Goal: Transaction & Acquisition: Purchase product/service

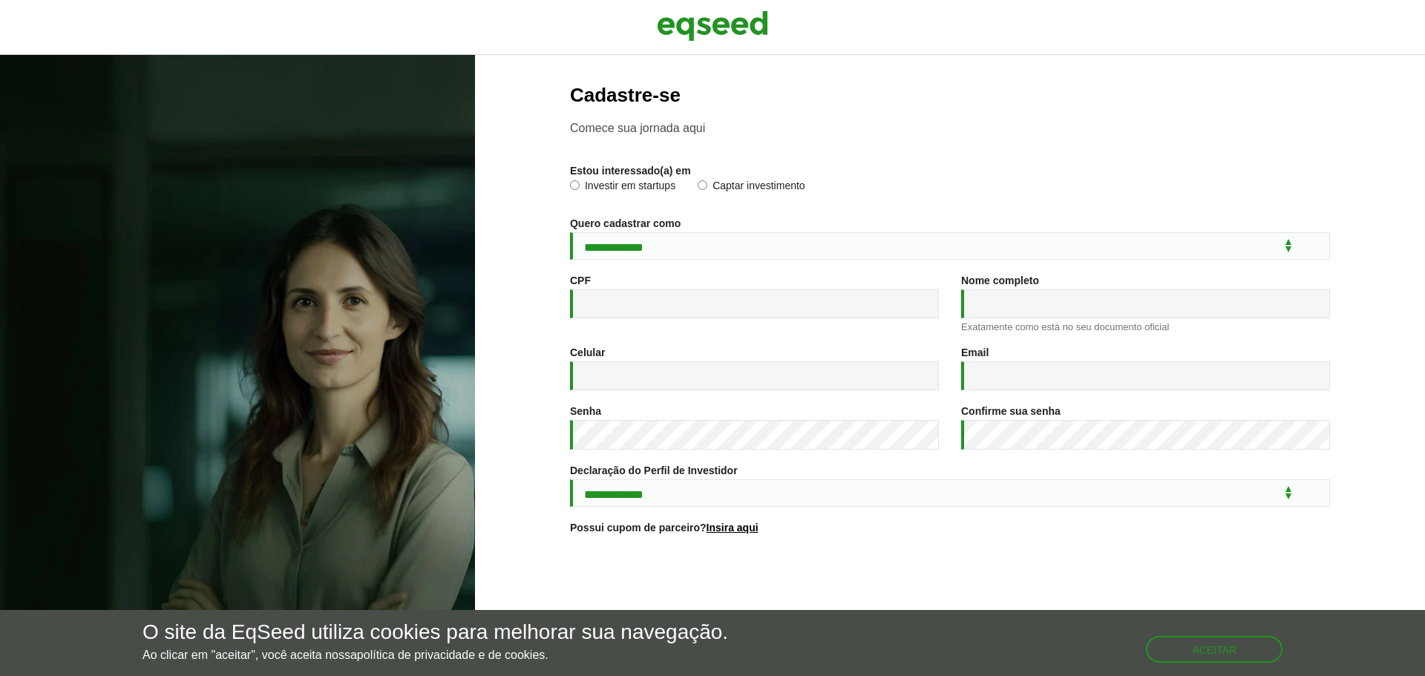
scroll to position [79, 0]
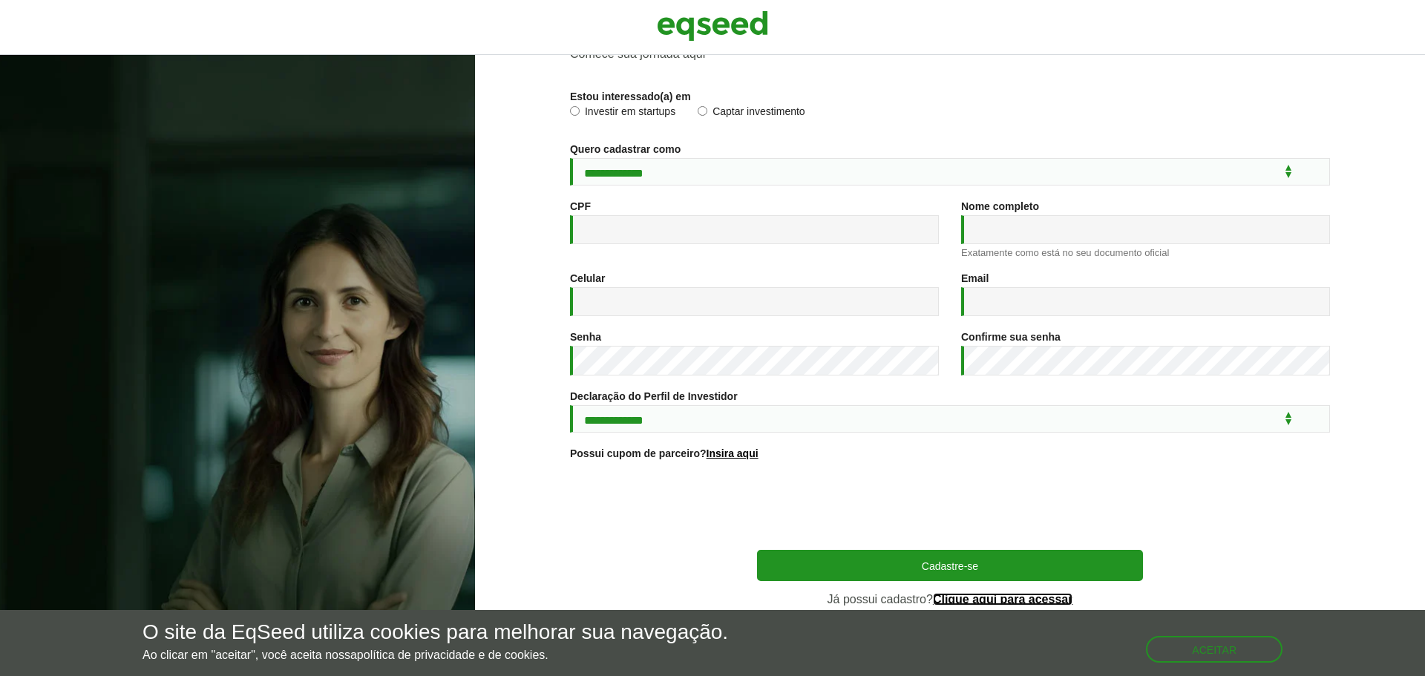
click at [1032, 600] on link "Clique aqui para acessar" at bounding box center [1003, 600] width 140 height 12
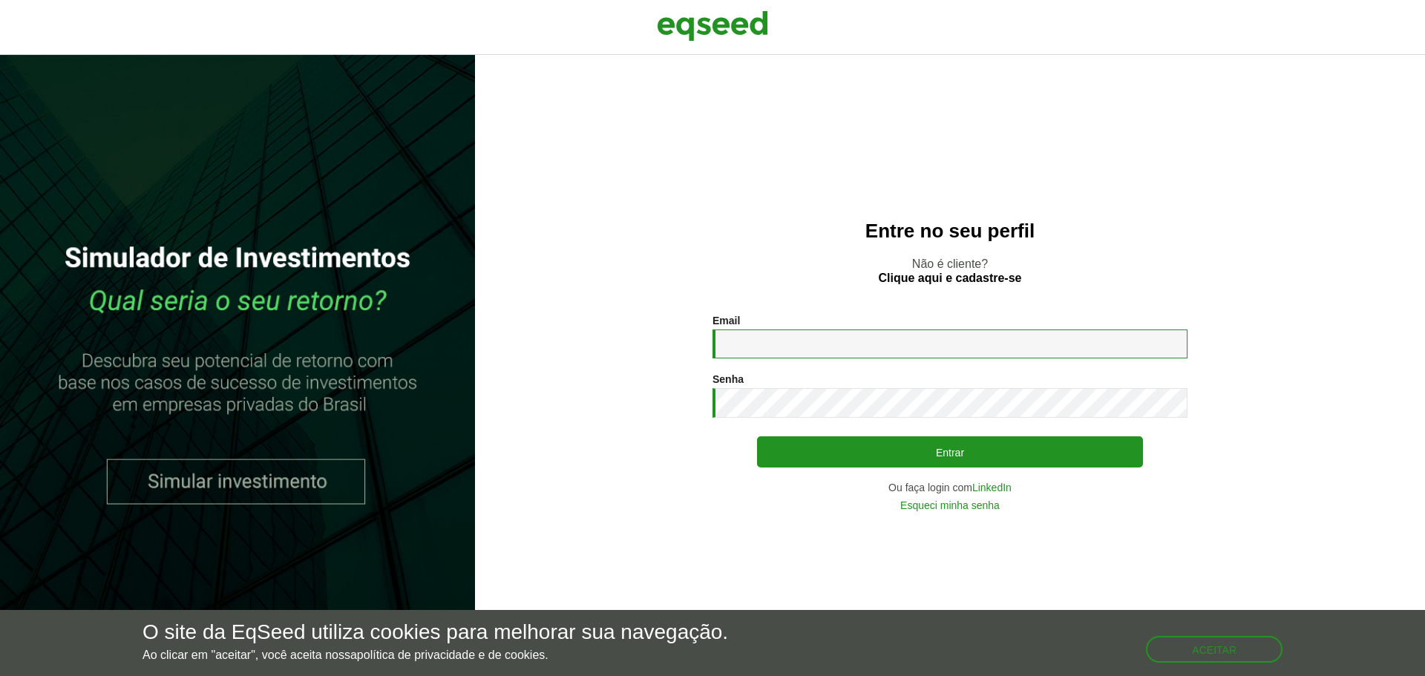
click at [812, 335] on input "Email *" at bounding box center [950, 344] width 475 height 29
type input "**********"
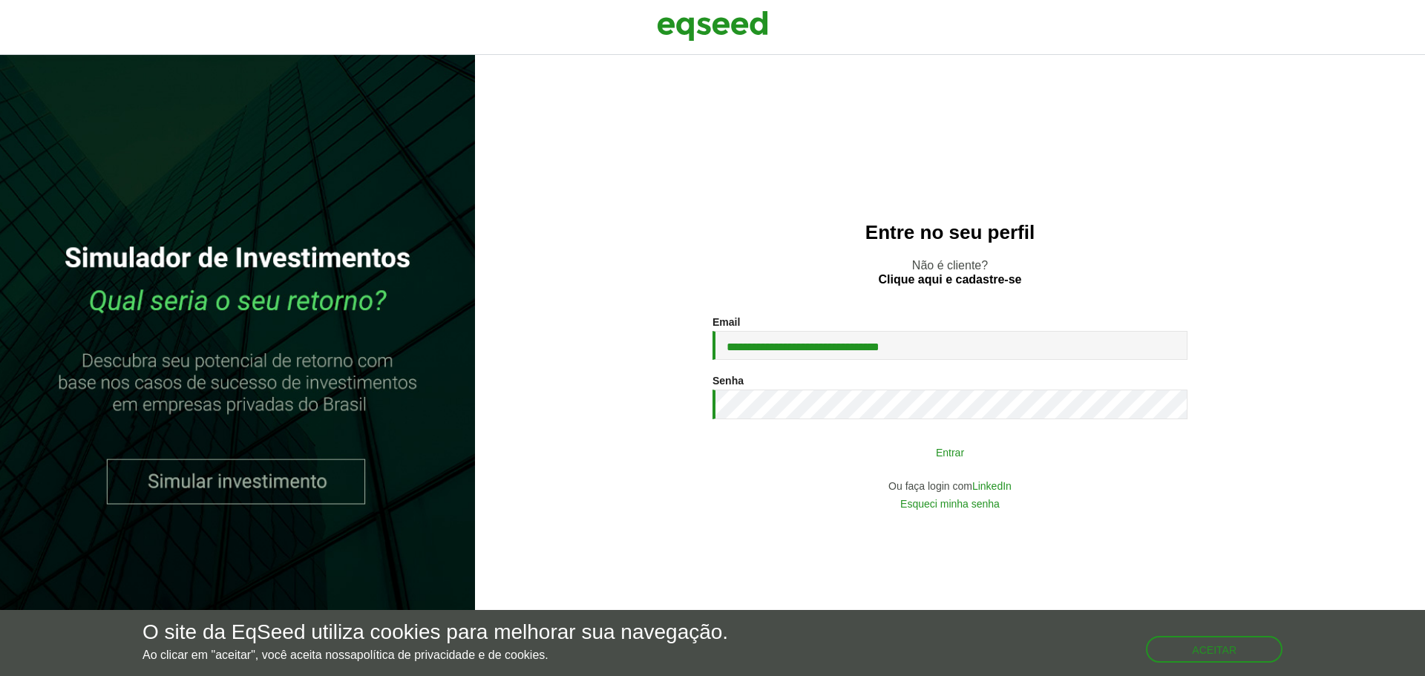
click at [885, 460] on button "Entrar" at bounding box center [950, 452] width 386 height 28
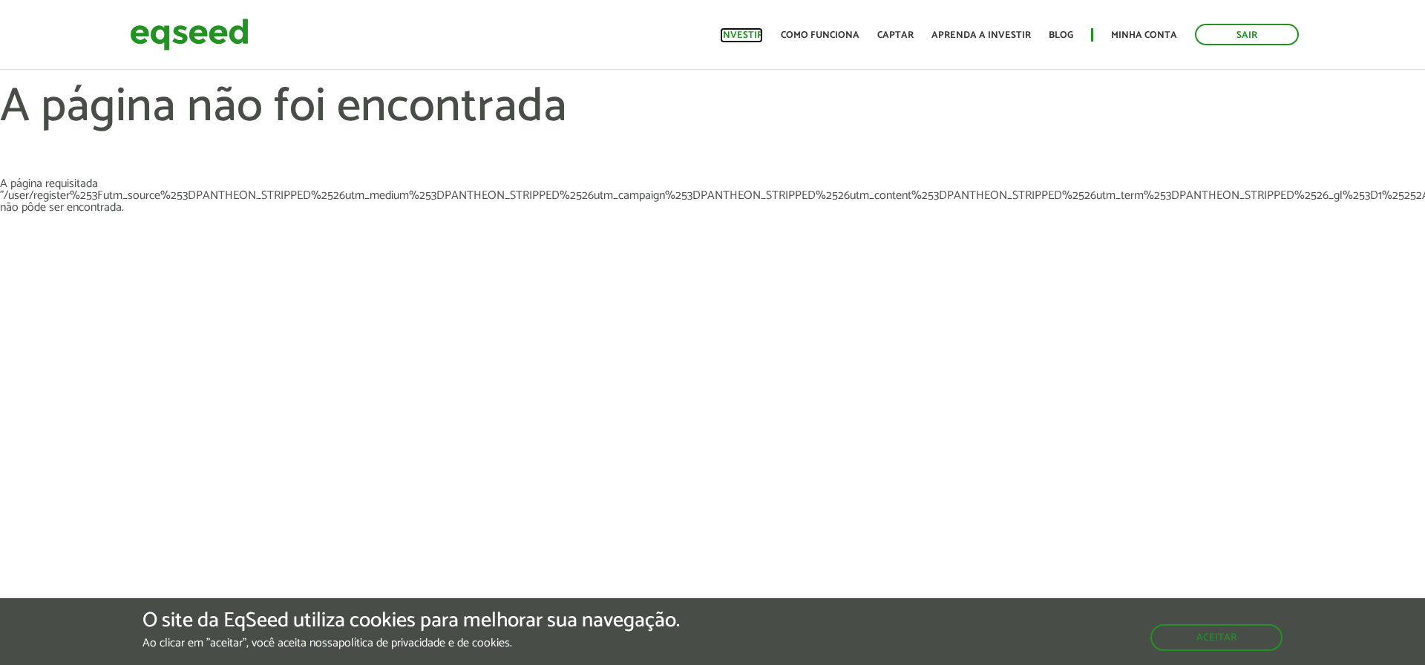
click at [753, 36] on link "Investir" at bounding box center [741, 35] width 43 height 10
